Goal: Transaction & Acquisition: Purchase product/service

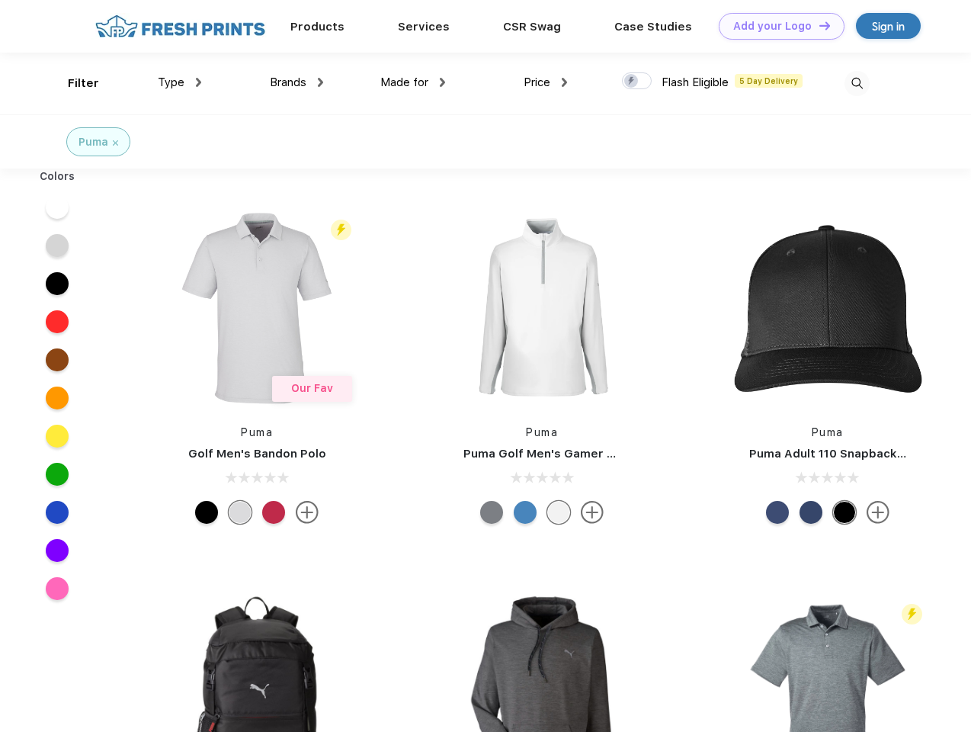
click at [776, 26] on link "Add your Logo Design Tool" at bounding box center [782, 26] width 126 height 27
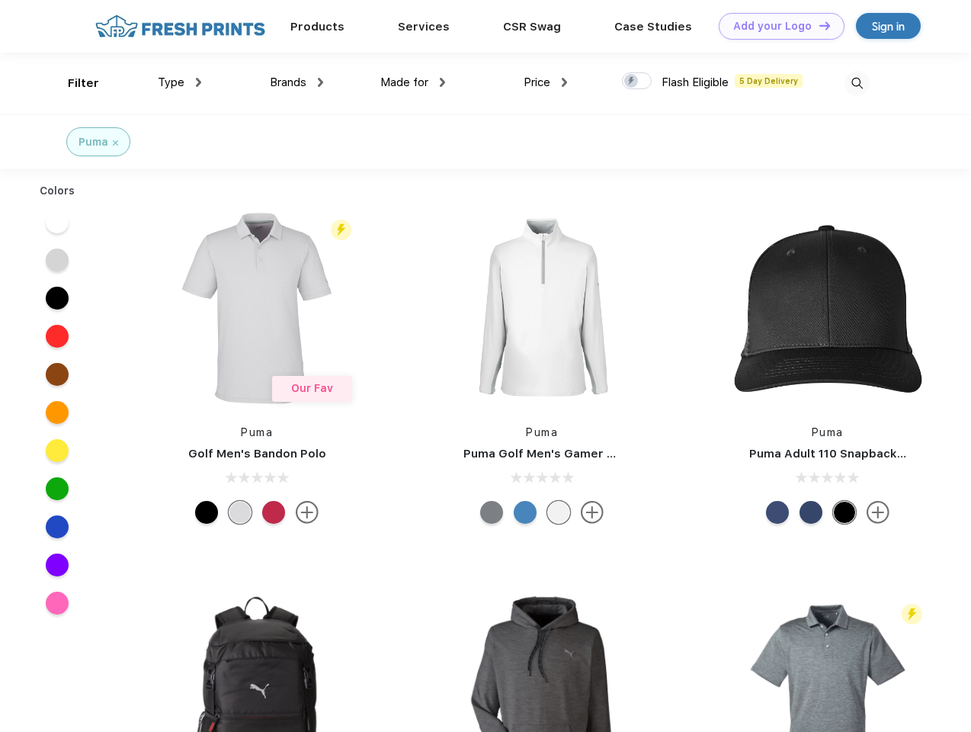
click at [0, 0] on div "Design Tool" at bounding box center [0, 0] width 0 height 0
click at [818, 25] on link "Add your Logo Design Tool" at bounding box center [782, 26] width 126 height 27
click at [73, 83] on div "Filter" at bounding box center [83, 84] width 31 height 18
click at [180, 82] on span "Type" at bounding box center [171, 82] width 27 height 14
click at [296, 82] on span "Brands" at bounding box center [288, 82] width 37 height 14
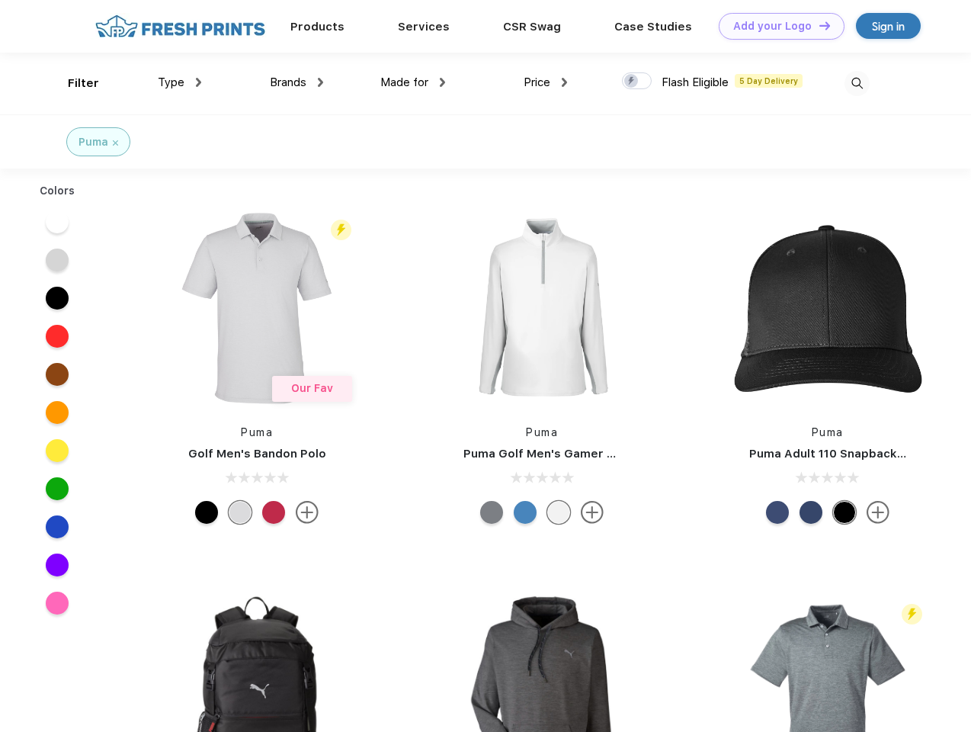
click at [413, 82] on span "Made for" at bounding box center [404, 82] width 48 height 14
click at [546, 82] on span "Price" at bounding box center [536, 82] width 27 height 14
click at [637, 82] on div at bounding box center [637, 80] width 30 height 17
click at [632, 82] on input "checkbox" at bounding box center [627, 77] width 10 height 10
click at [856, 83] on img at bounding box center [856, 83] width 25 height 25
